Goal: Task Accomplishment & Management: Manage account settings

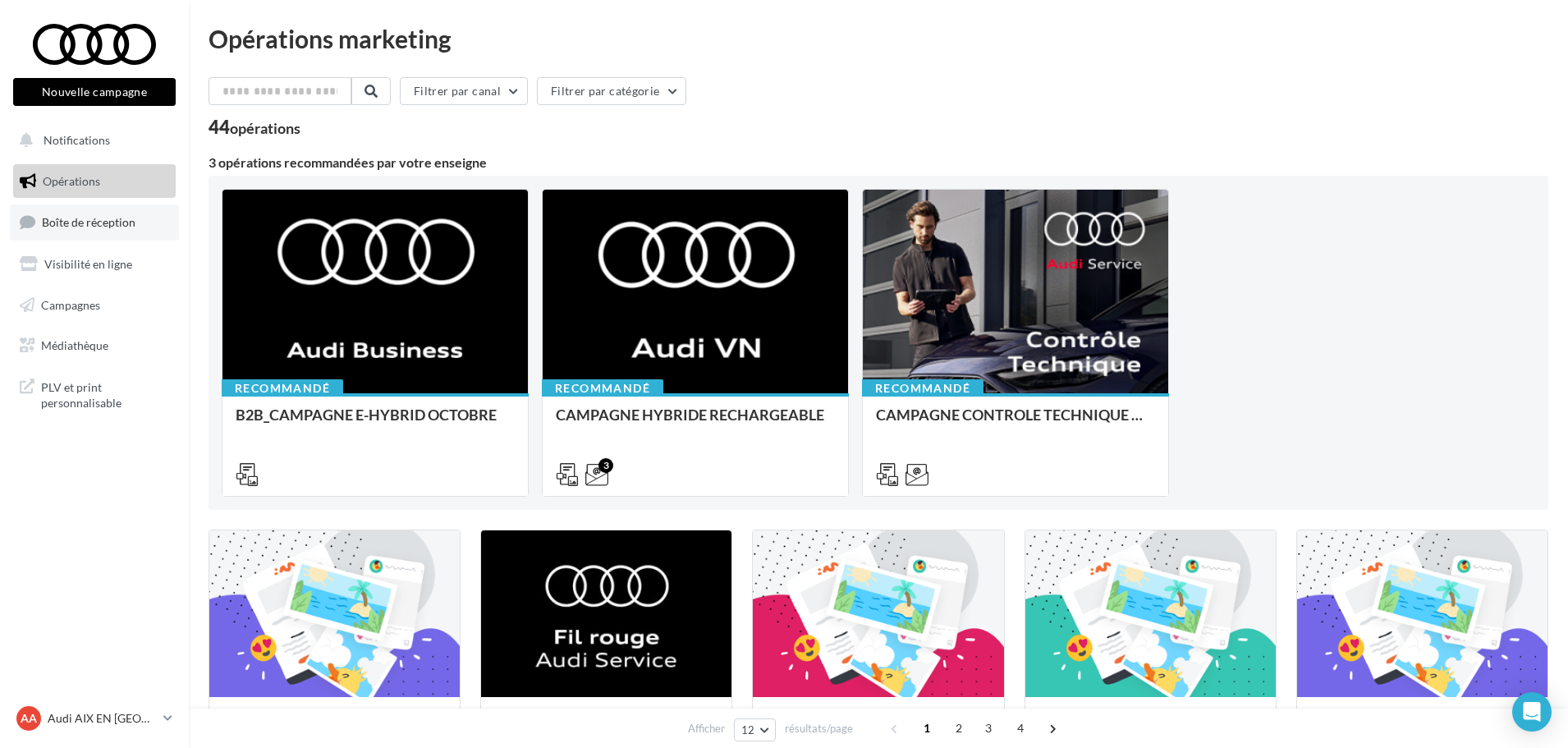
click at [84, 224] on span "Boîte de réception" at bounding box center [89, 222] width 93 height 14
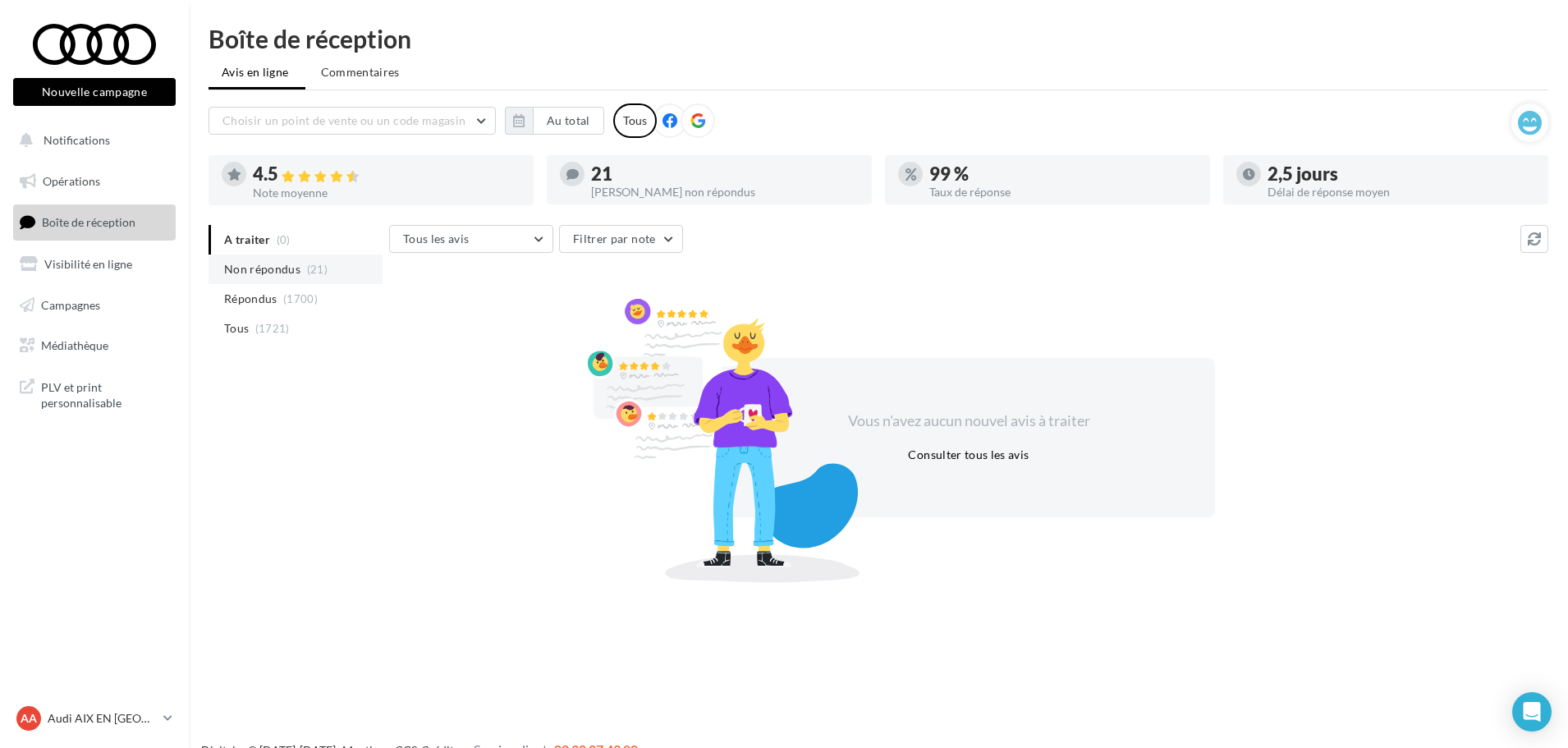
click at [286, 276] on span "Non répondus" at bounding box center [262, 269] width 76 height 16
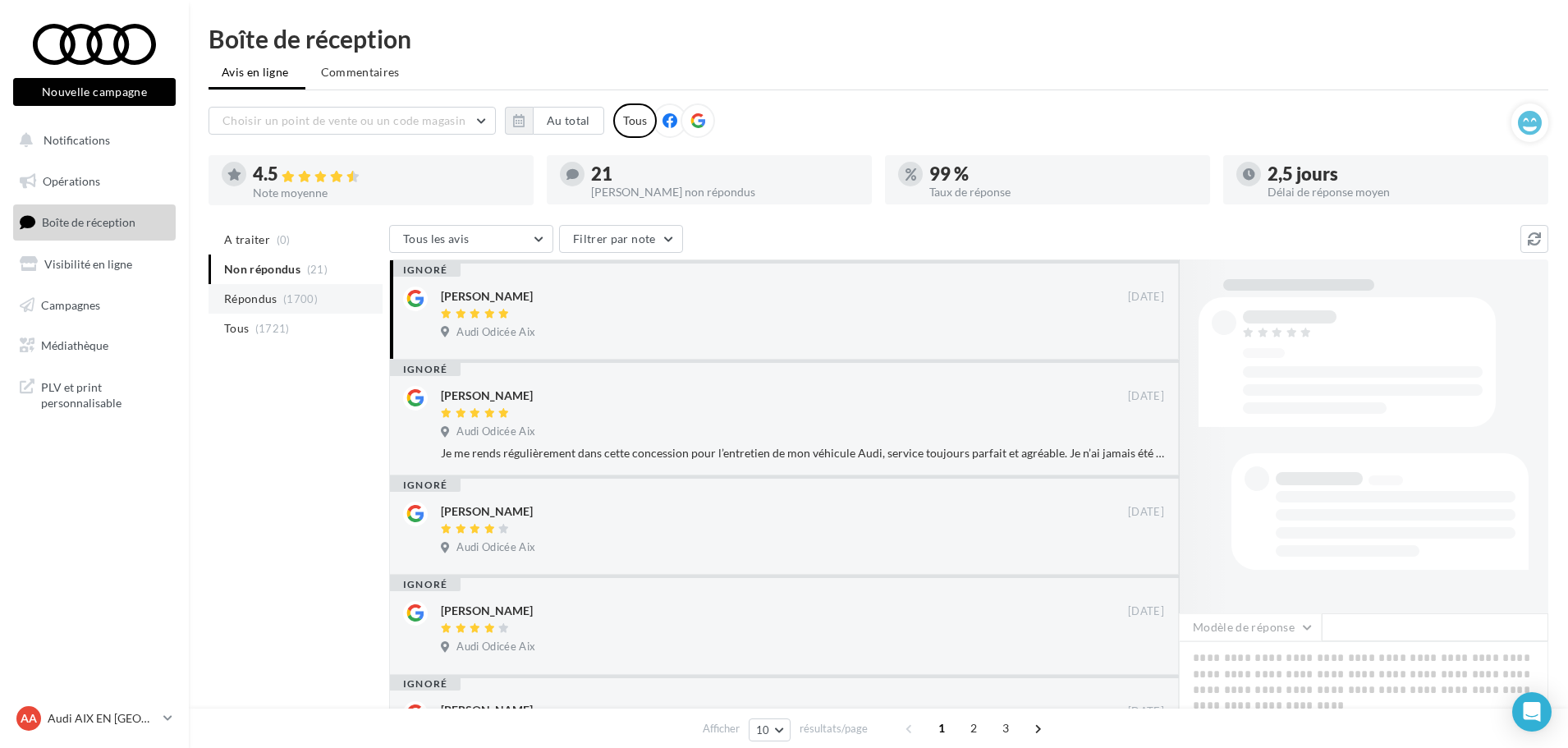
click at [278, 307] on li "Répondus (1700)" at bounding box center [295, 298] width 174 height 30
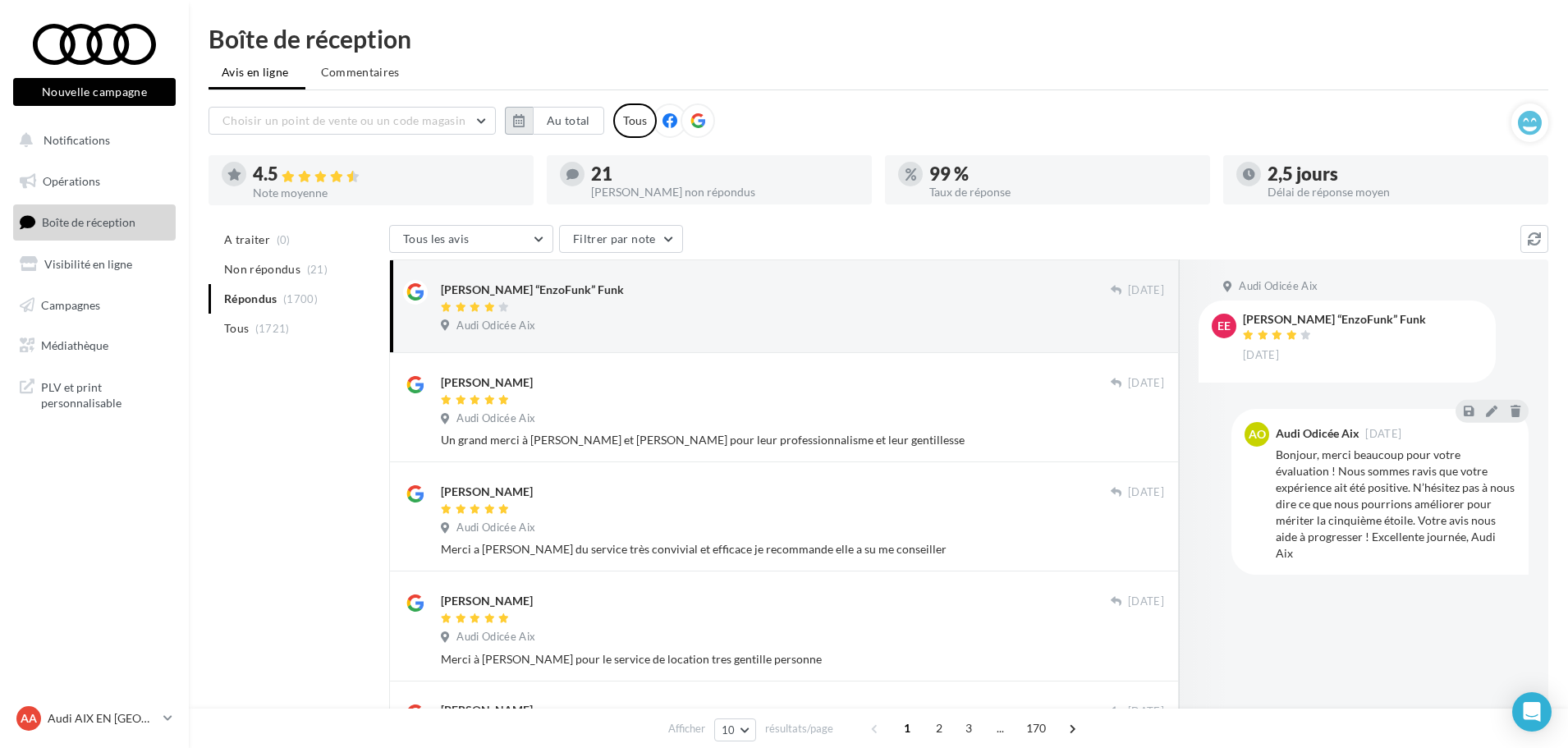
click at [524, 124] on icon "button" at bounding box center [518, 120] width 12 height 13
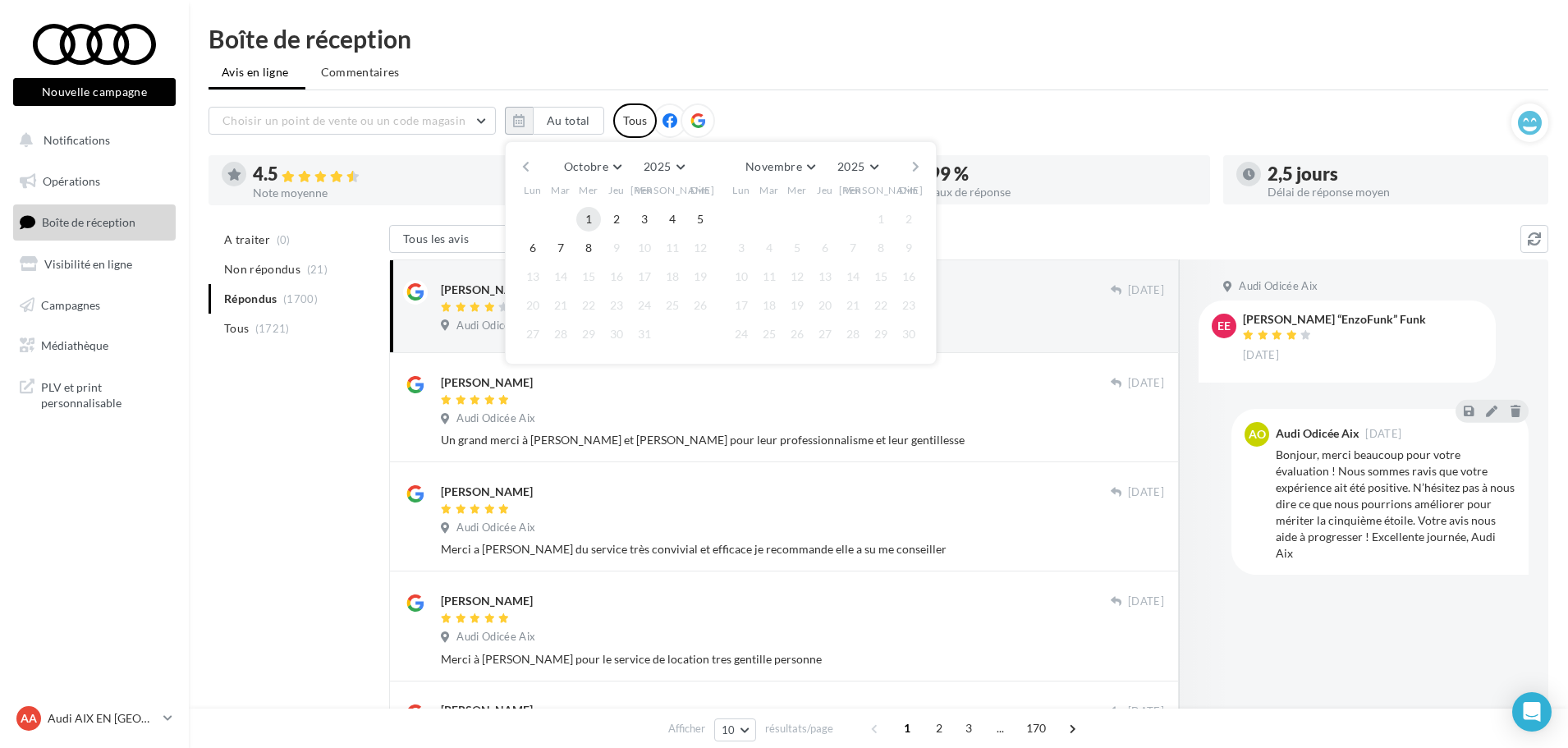
click at [595, 217] on button "1" at bounding box center [588, 218] width 24 height 24
click at [587, 251] on button "8" at bounding box center [588, 247] width 24 height 24
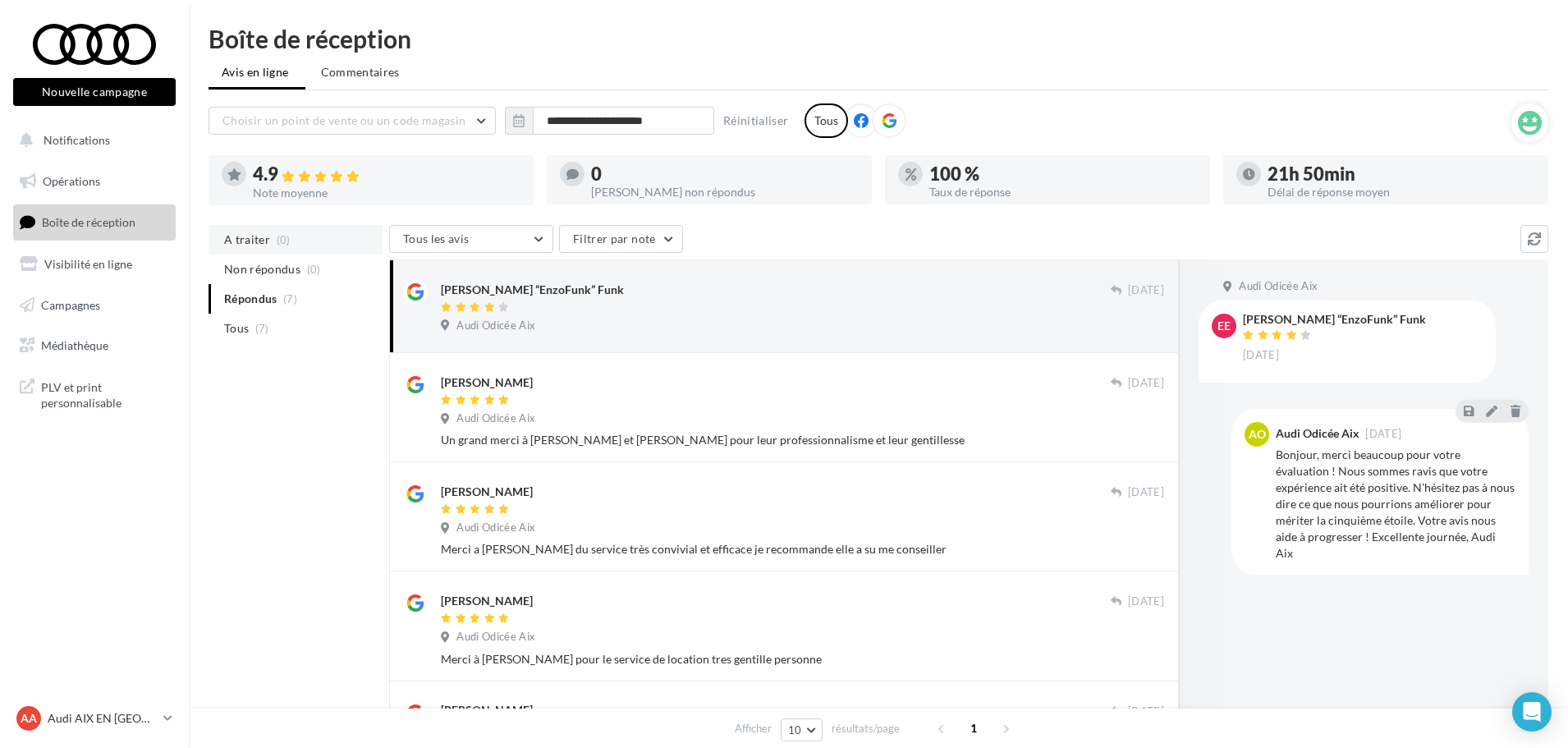
click at [253, 236] on span "A traiter" at bounding box center [247, 240] width 46 height 16
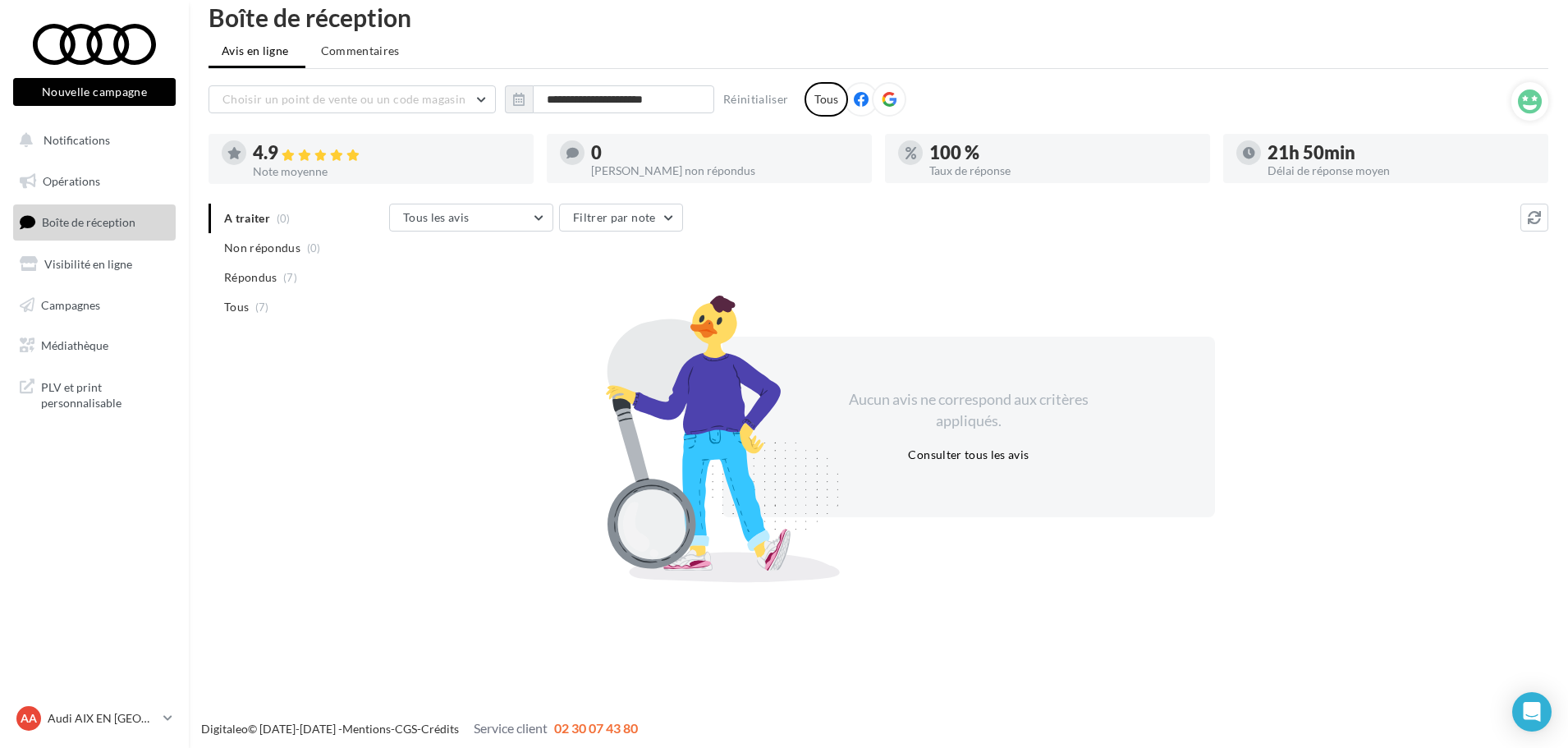
scroll to position [26, 0]
